Goal: Task Accomplishment & Management: Use online tool/utility

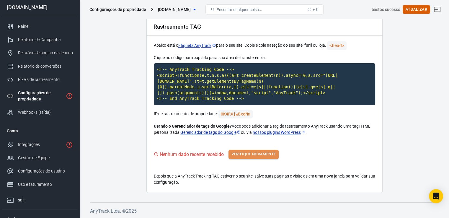
click at [254, 153] on font "Verifique novamente" at bounding box center [253, 154] width 44 height 4
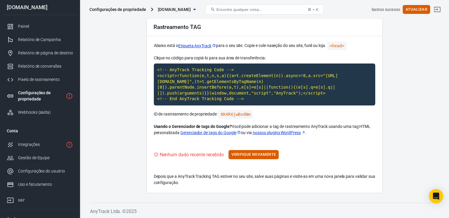
click at [55, 97] on div "Configurações de propriedade" at bounding box center [40, 96] width 45 height 12
click at [43, 94] on font "Configurações de propriedade" at bounding box center [34, 95] width 33 height 11
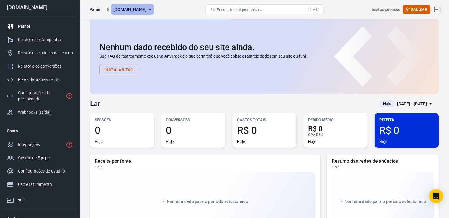
click at [153, 10] on icon "button" at bounding box center [149, 9] width 7 height 7
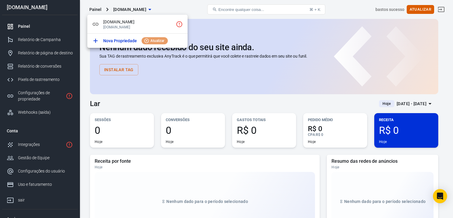
click at [254, 27] on div at bounding box center [226, 109] width 453 height 218
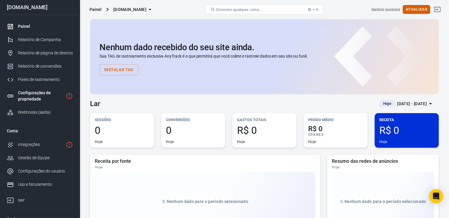
click at [51, 95] on div "Configurações de propriedade" at bounding box center [40, 96] width 45 height 12
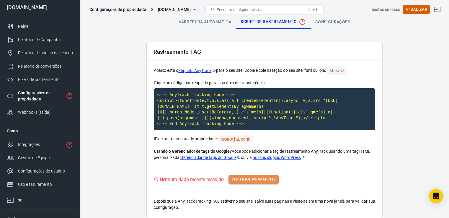
click at [251, 182] on font "Verifique novamente" at bounding box center [253, 179] width 44 height 7
click at [264, 178] on font "Verifique novamente" at bounding box center [253, 179] width 44 height 4
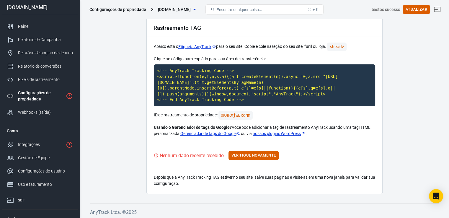
scroll to position [25, 0]
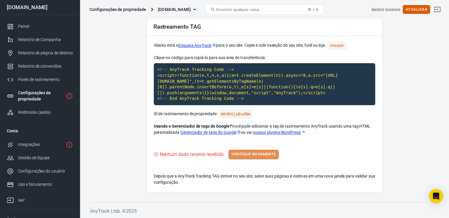
click at [248, 153] on font "Verifique novamente" at bounding box center [253, 154] width 44 height 4
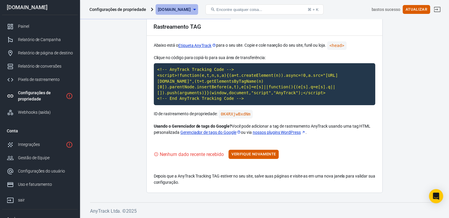
click at [196, 10] on icon "button" at bounding box center [194, 9] width 3 height 1
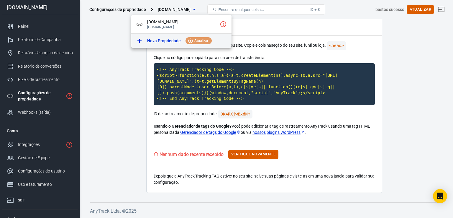
click at [200, 40] on font "Atualizar" at bounding box center [202, 41] width 14 height 4
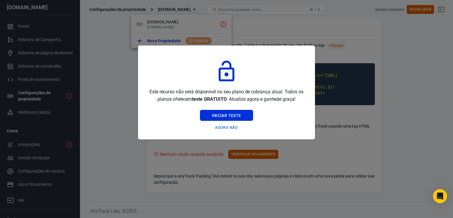
click at [104, 95] on div at bounding box center [226, 109] width 453 height 218
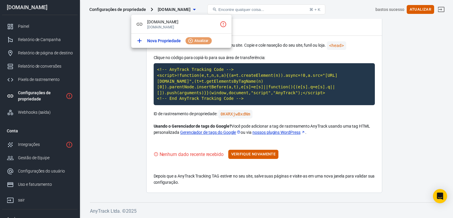
click at [131, 112] on div at bounding box center [226, 109] width 453 height 218
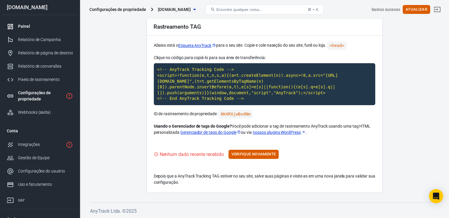
click at [29, 27] on font "Painel" at bounding box center [24, 26] width 12 height 5
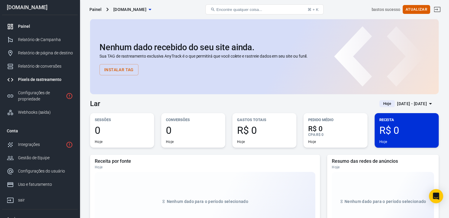
click at [43, 79] on font "Pixels de rastreamento" at bounding box center [39, 79] width 43 height 5
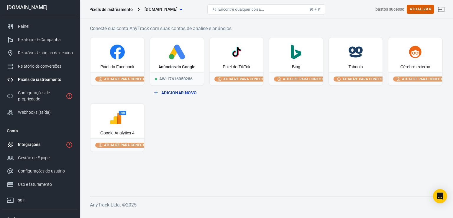
click at [36, 143] on font "Integrações" at bounding box center [29, 144] width 22 height 5
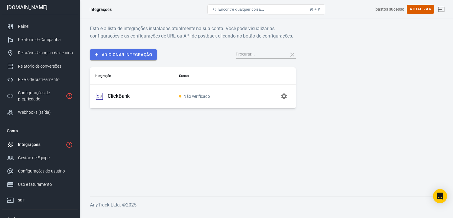
click at [140, 52] on font "Adicionar integração" at bounding box center [127, 54] width 50 height 5
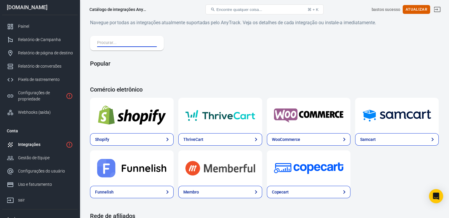
click at [103, 42] on input "text" at bounding box center [125, 43] width 57 height 8
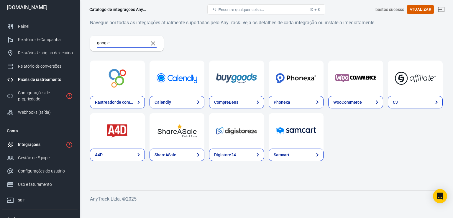
type input "google"
click at [45, 79] on font "Pixels de rastreamento" at bounding box center [39, 79] width 43 height 5
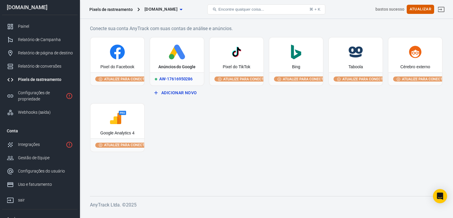
click at [188, 67] on font "Anúncios do Google" at bounding box center [176, 66] width 37 height 5
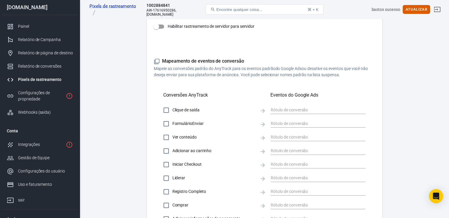
scroll to position [134, 0]
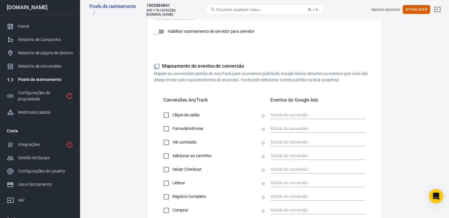
click at [158, 31] on input "Habilitar rastreamento de servidor para servidor" at bounding box center [156, 31] width 34 height 11
checkbox input "false"
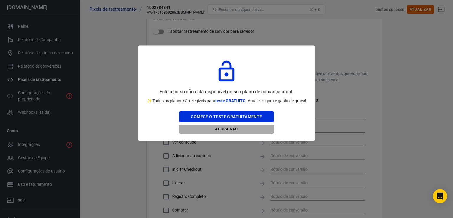
click at [226, 131] on font "Agora não" at bounding box center [226, 129] width 23 height 4
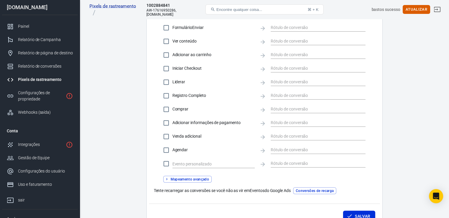
scroll to position [236, 0]
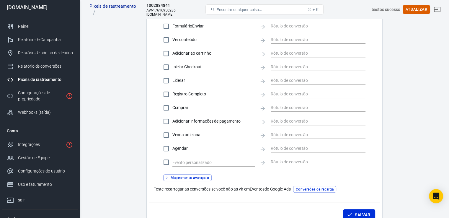
click at [167, 107] on input "Comprar" at bounding box center [166, 108] width 12 height 12
checkbox input "true"
click at [168, 134] on input "Venda adicional" at bounding box center [166, 135] width 12 height 12
checkbox input "true"
click at [166, 121] on input "Adicionar informações de pagamento" at bounding box center [166, 121] width 12 height 12
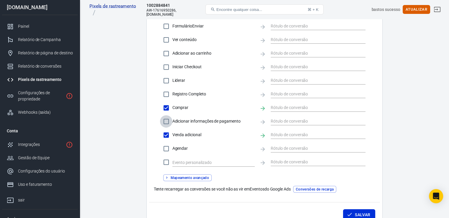
checkbox input "true"
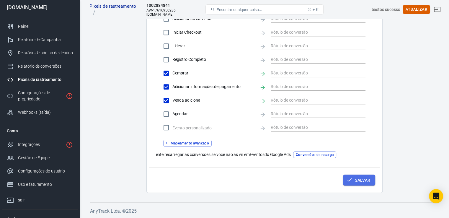
click at [363, 181] on font "Salvar" at bounding box center [362, 180] width 15 height 5
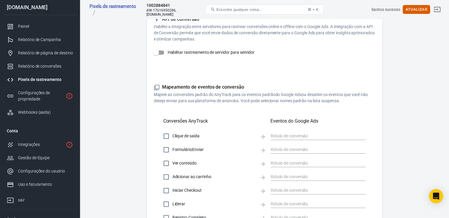
scroll to position [0, 0]
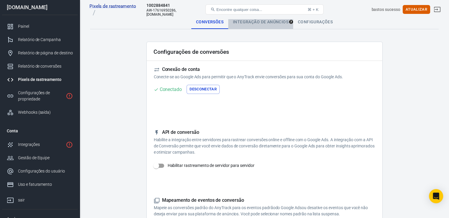
click at [273, 19] on font "Integração de anúncios" at bounding box center [260, 21] width 55 height 5
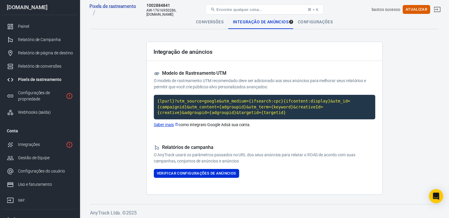
click at [320, 21] on font "Configurações" at bounding box center [315, 21] width 35 height 5
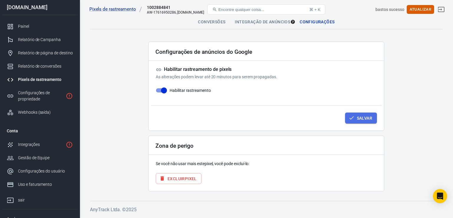
click at [361, 121] on button "Salvar" at bounding box center [361, 117] width 32 height 11
click at [26, 24] on font "Painel" at bounding box center [24, 26] width 12 height 5
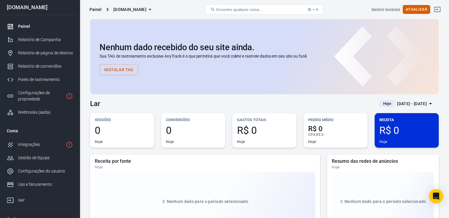
click at [127, 68] on font "Instalar tag" at bounding box center [119, 69] width 30 height 5
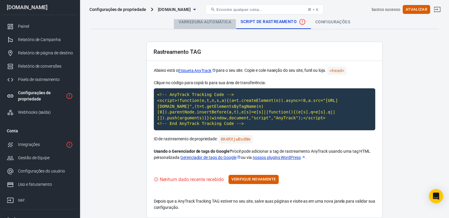
click at [200, 19] on font "Varredura automática" at bounding box center [205, 21] width 53 height 5
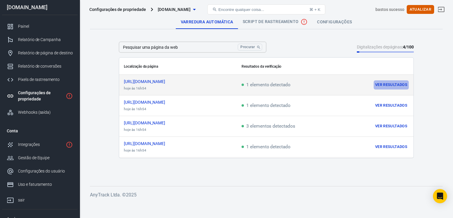
click at [392, 83] on font "Ver resultados" at bounding box center [391, 85] width 32 height 4
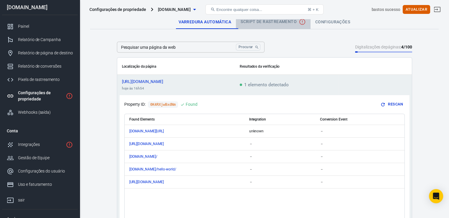
click at [270, 24] on font "Script de rastreamento" at bounding box center [269, 21] width 56 height 5
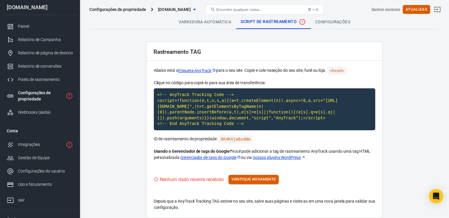
click at [259, 180] on font "Verifique novamente" at bounding box center [253, 179] width 44 height 4
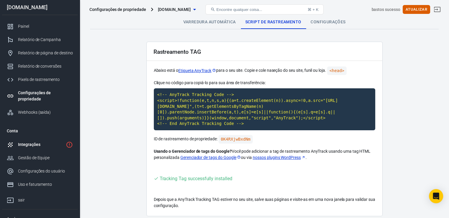
click at [44, 145] on div "Integrações" at bounding box center [40, 144] width 45 height 6
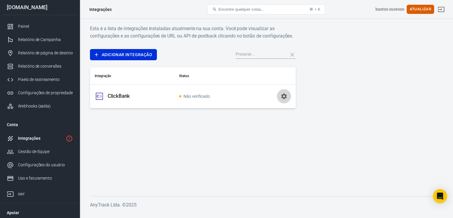
click at [286, 96] on icon "button" at bounding box center [284, 96] width 6 height 6
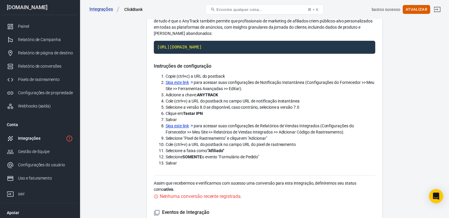
scroll to position [75, 0]
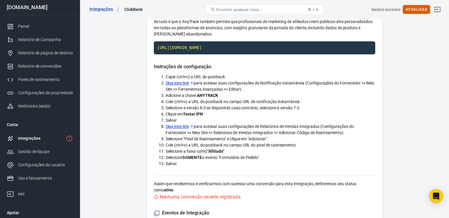
click at [188, 82] on font "Siga este link" at bounding box center [177, 83] width 23 height 5
drag, startPoint x: 200, startPoint y: 94, endPoint x: 221, endPoint y: 95, distance: 21.3
click at [224, 95] on li "Adicione a chave: ANYTRACK" at bounding box center [271, 95] width 210 height 6
click at [151, 110] on div "Integração com ClickBank AnyTrack e ClickBank são a integração perfeita para pr…" at bounding box center [264, 146] width 236 height 358
drag, startPoint x: 197, startPoint y: 94, endPoint x: 220, endPoint y: 95, distance: 23.3
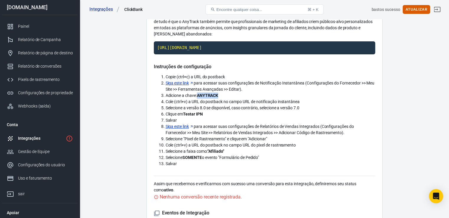
click at [225, 95] on li "Adicione a chave: ANYTRACK" at bounding box center [271, 95] width 210 height 6
copy span "ANYTRACK"
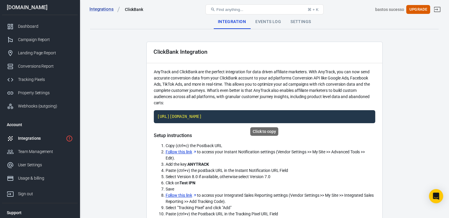
click at [298, 115] on code "[URL][DOMAIN_NAME]" at bounding box center [264, 116] width 221 height 13
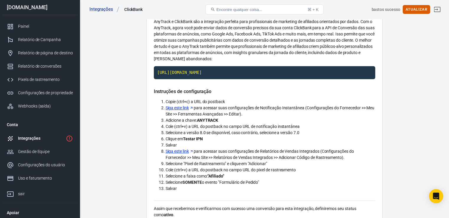
scroll to position [51, 0]
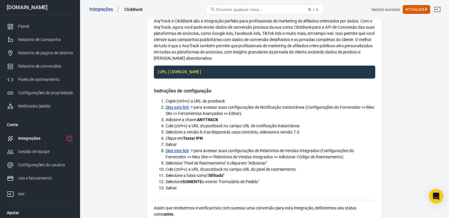
click at [185, 108] on font "Siga este link" at bounding box center [177, 107] width 23 height 5
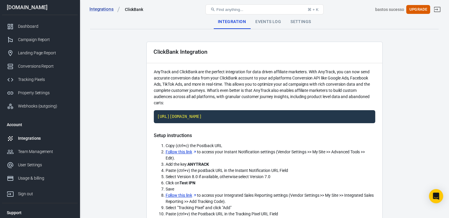
click at [35, 139] on div "Integrations" at bounding box center [45, 138] width 55 height 6
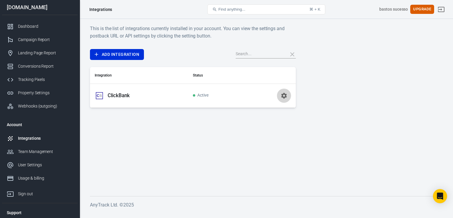
click at [285, 97] on icon "button" at bounding box center [284, 96] width 6 height 6
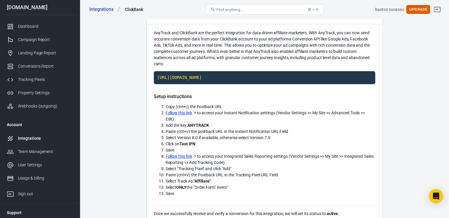
scroll to position [39, 0]
click at [190, 112] on link "Follow this link" at bounding box center [181, 113] width 31 height 6
click at [47, 139] on div "Integrations" at bounding box center [45, 138] width 55 height 6
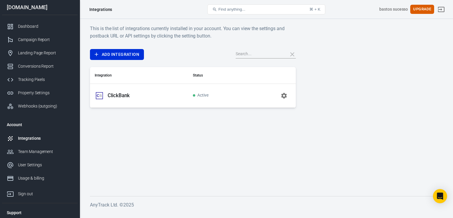
click at [117, 96] on p "ClickBank" at bounding box center [119, 95] width 22 height 6
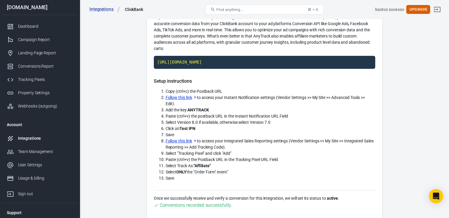
scroll to position [56, 0]
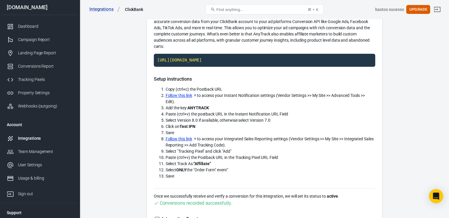
click at [180, 95] on link "Follow this link" at bounding box center [181, 95] width 31 height 6
click at [182, 139] on link "Follow this link" at bounding box center [181, 139] width 31 height 6
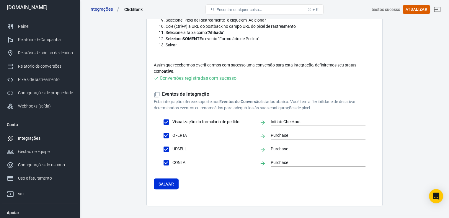
scroll to position [207, 0]
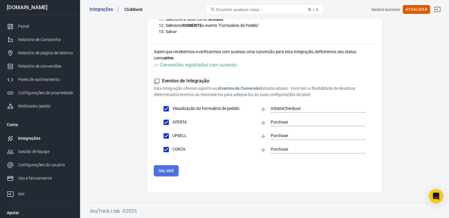
click at [174, 172] on font "Salvar" at bounding box center [165, 170] width 15 height 5
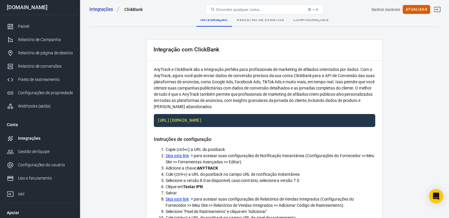
scroll to position [0, 0]
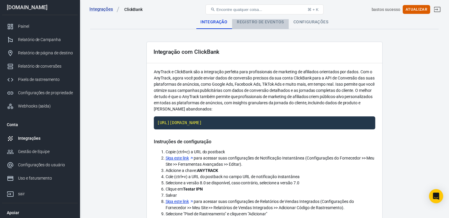
click at [262, 22] on font "Registro de eventos" at bounding box center [260, 21] width 47 height 5
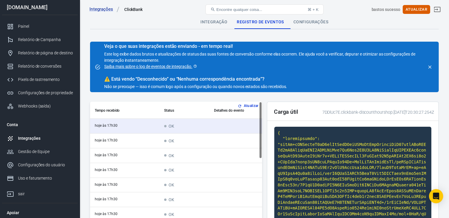
click at [430, 66] on icon "fechar" at bounding box center [429, 66] width 5 height 5
click at [430, 66] on div at bounding box center [430, 67] width 8 height 8
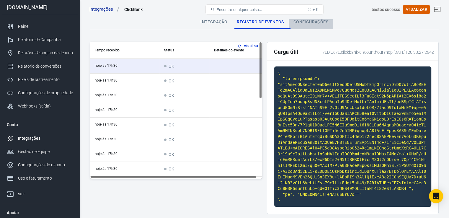
click at [311, 22] on font "Configurações" at bounding box center [310, 21] width 35 height 5
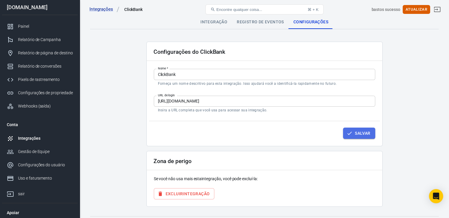
click at [365, 134] on font "Salvar" at bounding box center [362, 133] width 15 height 5
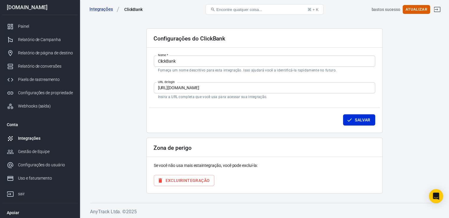
click at [33, 140] on font "Integrações" at bounding box center [29, 138] width 22 height 5
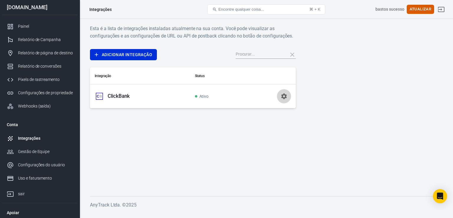
click at [285, 97] on icon "button" at bounding box center [284, 96] width 6 height 6
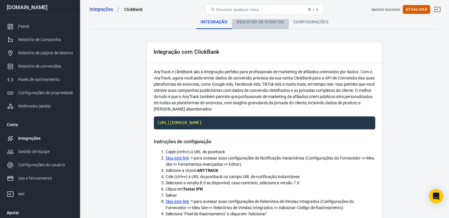
click at [272, 24] on font "Registro de eventos" at bounding box center [260, 21] width 47 height 5
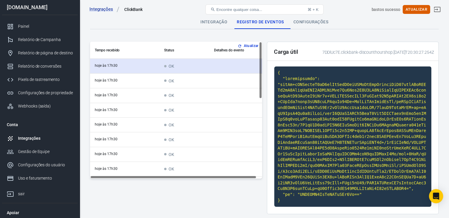
click at [152, 67] on td "hoje às 17h30" at bounding box center [124, 66] width 69 height 15
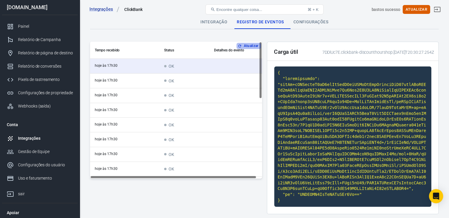
click at [241, 45] on icon "button" at bounding box center [240, 46] width 4 height 4
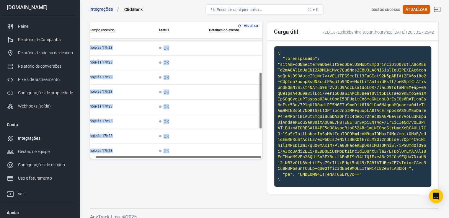
scroll to position [191, 5]
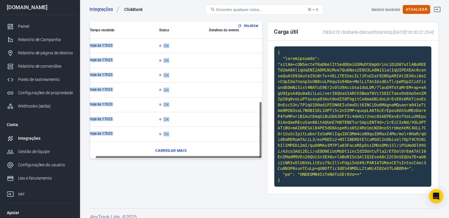
drag, startPoint x: 257, startPoint y: 70, endPoint x: 262, endPoint y: 171, distance: 101.3
click at [262, 171] on div "Atualizar Tempo recebido Status Detalhes do evento hoje às 17h30 OK hoje às 17h…" at bounding box center [176, 110] width 172 height 177
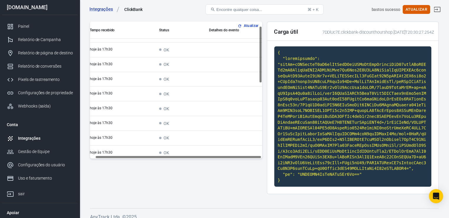
scroll to position [0, 5]
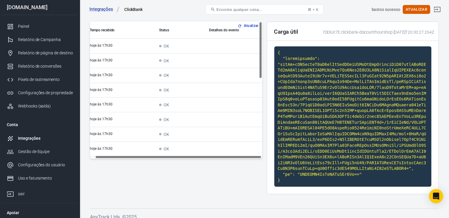
drag, startPoint x: 260, startPoint y: 135, endPoint x: 255, endPoint y: 16, distance: 119.6
click at [255, 16] on div "Integrações ClickBank Encontre qualquer coisa... ⌘ + K bastos sucesso Atualizar…" at bounding box center [224, 111] width 449 height 225
click at [35, 142] on link "Integrações" at bounding box center [40, 138] width 76 height 13
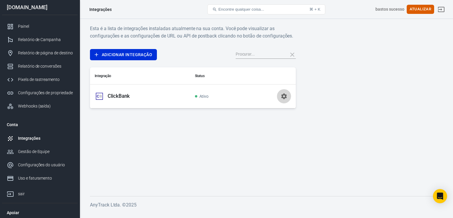
click at [285, 98] on icon "button" at bounding box center [284, 96] width 7 height 7
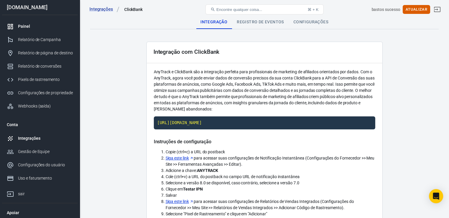
click at [45, 29] on div "Painel" at bounding box center [45, 26] width 55 height 6
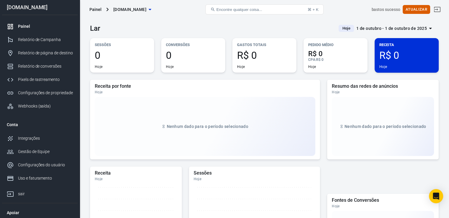
click at [43, 29] on div "Painel" at bounding box center [45, 26] width 55 height 6
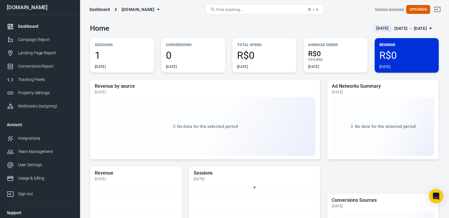
click at [136, 60] on span "1" at bounding box center [122, 55] width 55 height 10
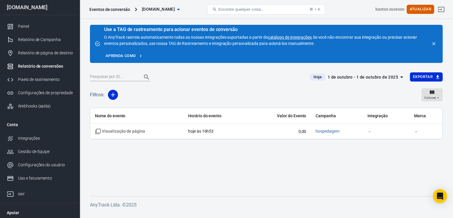
click at [434, 45] on icon "fechar" at bounding box center [434, 43] width 5 height 5
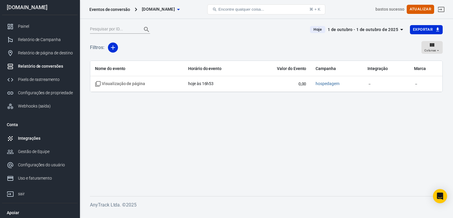
click at [38, 139] on font "Integrações" at bounding box center [29, 138] width 22 height 5
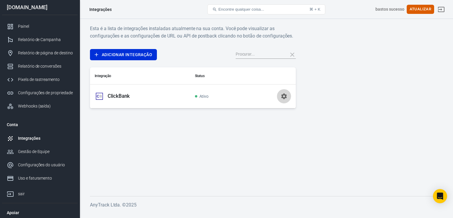
click at [284, 96] on icon "button" at bounding box center [284, 96] width 7 height 7
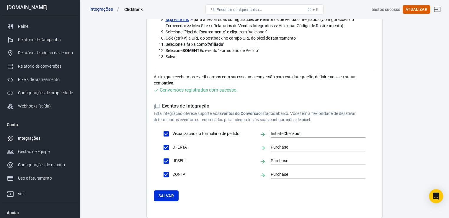
scroll to position [180, 0]
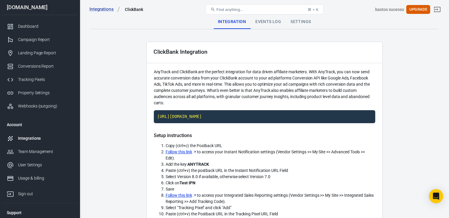
click at [25, 25] on div "Dashboard" at bounding box center [45, 26] width 55 height 6
